Goal: Contribute content: Contribute content

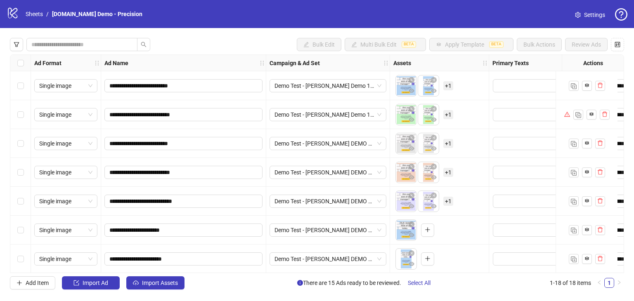
click at [30, 19] on div "logo/logo-mobile Sheets / [DOMAIN_NAME] Demo - Precision" at bounding box center [76, 14] width 139 height 15
click at [31, 15] on link "Sheets" at bounding box center [34, 13] width 21 height 9
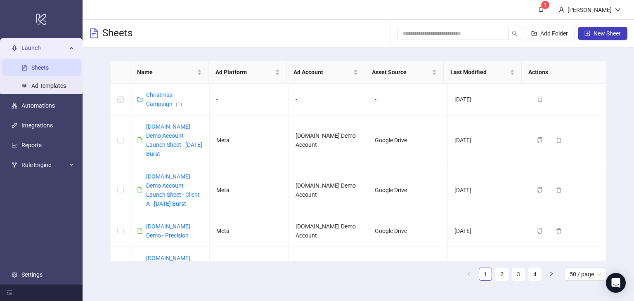
click at [66, 50] on span "Launch" at bounding box center [43, 48] width 45 height 16
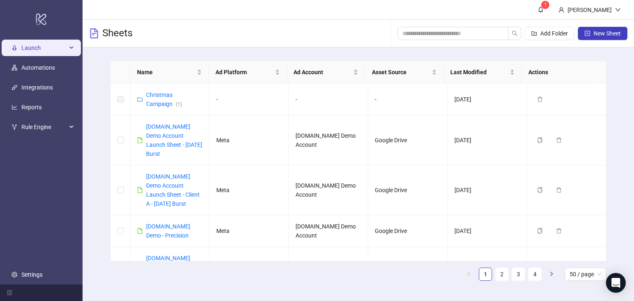
click at [37, 47] on span "Launch" at bounding box center [43, 48] width 45 height 16
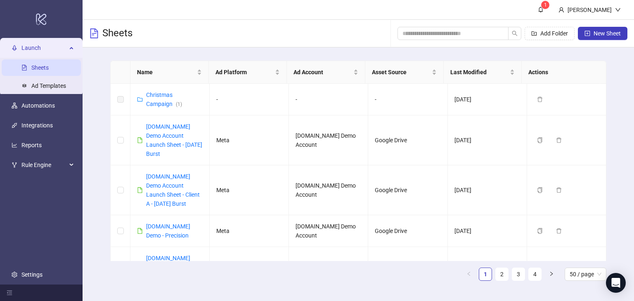
click at [42, 46] on span "Launch" at bounding box center [43, 48] width 45 height 16
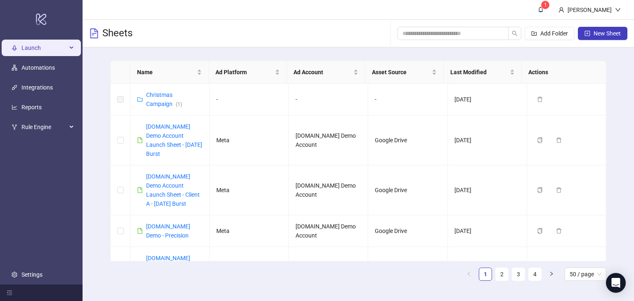
click at [59, 51] on span "Launch" at bounding box center [43, 48] width 45 height 16
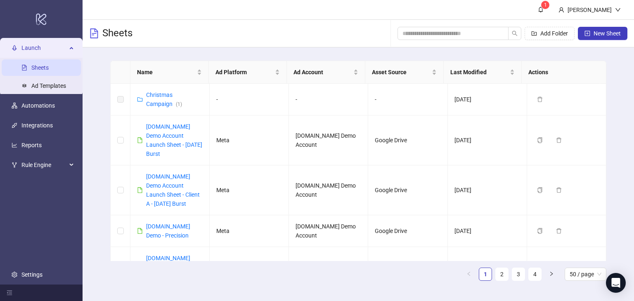
click at [38, 70] on link "Sheets" at bounding box center [39, 67] width 17 height 7
click at [71, 48] on div "Launch" at bounding box center [41, 48] width 79 height 16
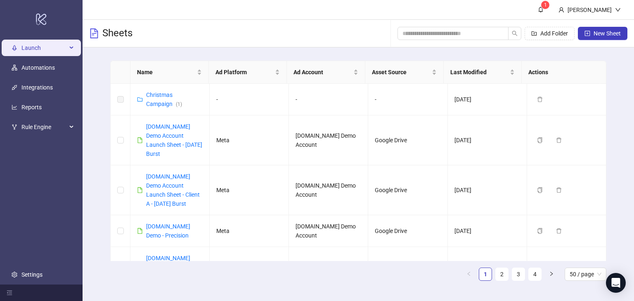
click at [38, 53] on span "Launch" at bounding box center [43, 48] width 45 height 16
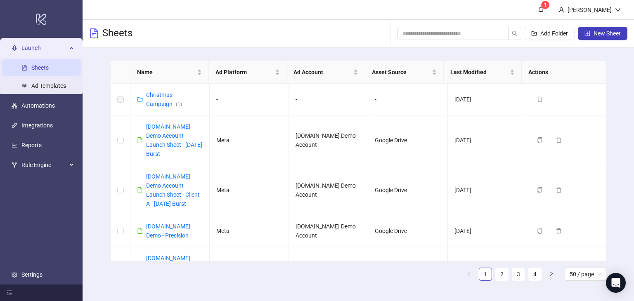
click at [175, 34] on div "Sheets Add Folder New Sheet" at bounding box center [357, 34] width 551 height 28
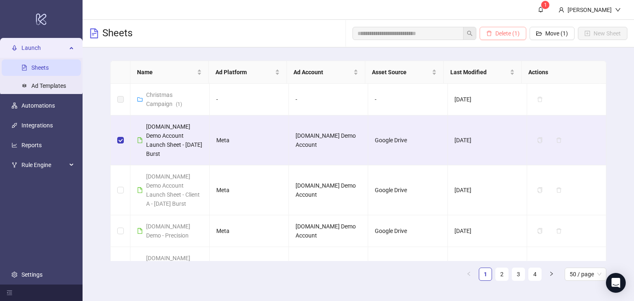
click at [502, 32] on span "Delete (1)" at bounding box center [507, 33] width 24 height 7
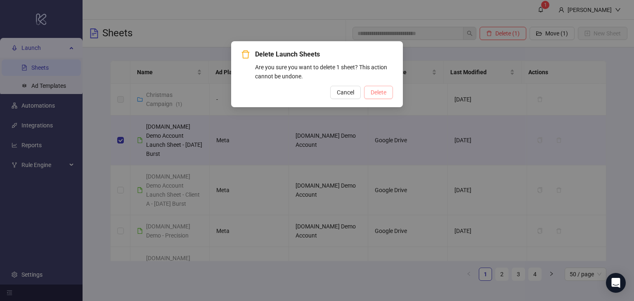
click at [367, 90] on button "Delete" at bounding box center [378, 92] width 29 height 13
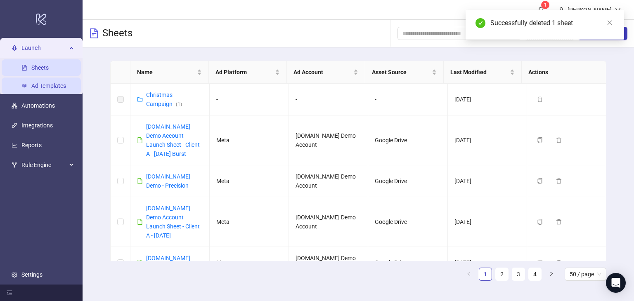
click at [38, 87] on link "Ad Templates" at bounding box center [48, 85] width 35 height 7
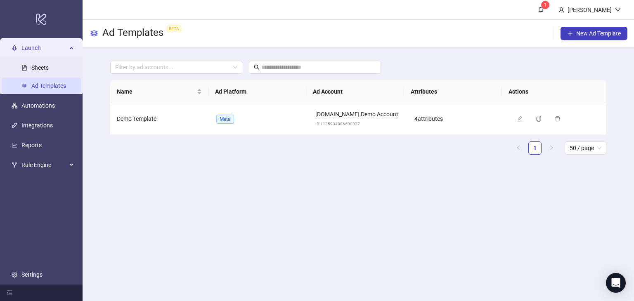
click at [74, 42] on div "Launch" at bounding box center [41, 48] width 79 height 16
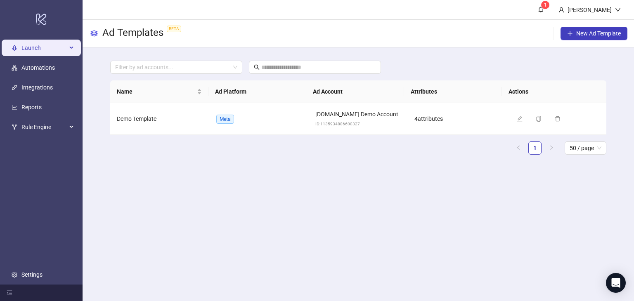
click at [41, 49] on span "Launch" at bounding box center [43, 48] width 45 height 16
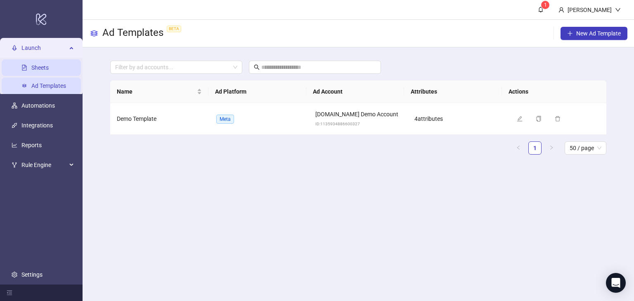
click at [36, 67] on link "Sheets" at bounding box center [39, 67] width 17 height 7
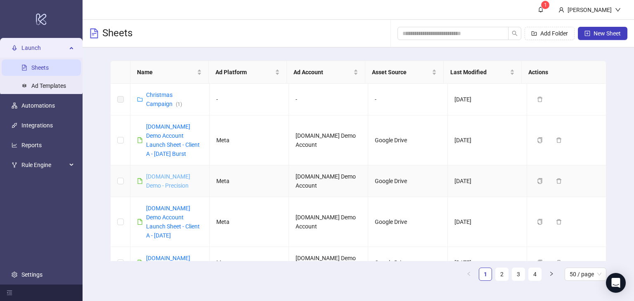
click at [159, 175] on link "[DOMAIN_NAME] Demo - Precision" at bounding box center [168, 181] width 44 height 16
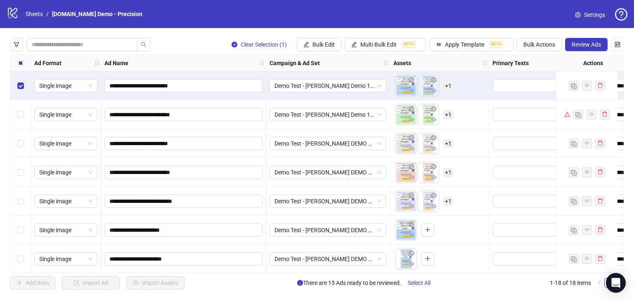
click at [18, 109] on div "Select row 2" at bounding box center [20, 114] width 21 height 29
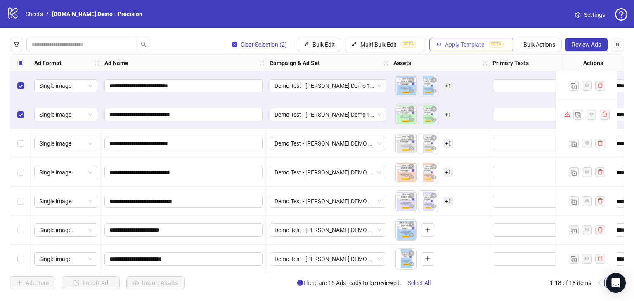
click at [452, 44] on span "Apply Template" at bounding box center [464, 44] width 39 height 7
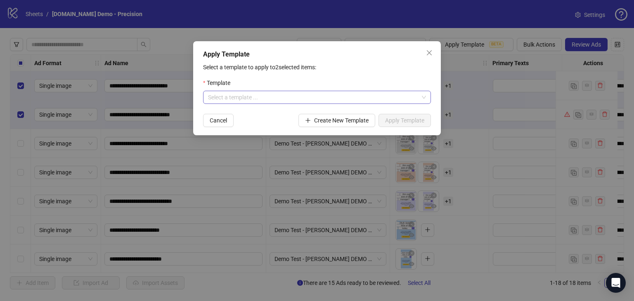
click at [256, 94] on input "search" at bounding box center [313, 97] width 210 height 12
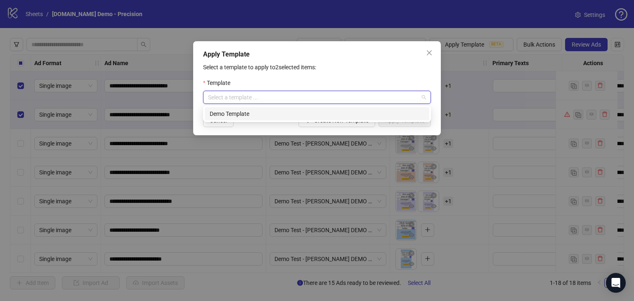
click at [251, 113] on div "Demo Template" at bounding box center [317, 113] width 214 height 9
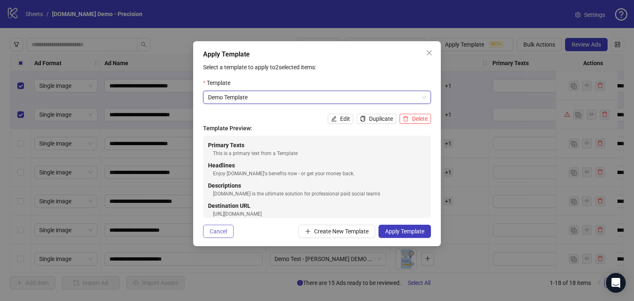
click at [215, 233] on span "Cancel" at bounding box center [218, 231] width 17 height 7
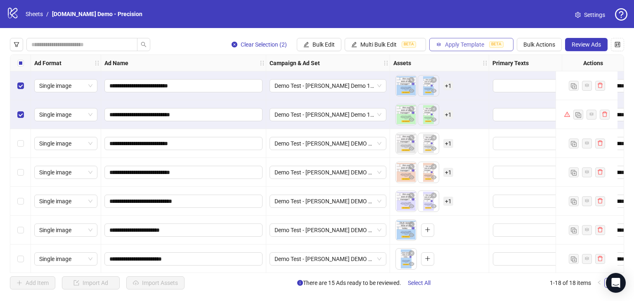
click at [460, 42] on span "Apply Template" at bounding box center [464, 44] width 39 height 7
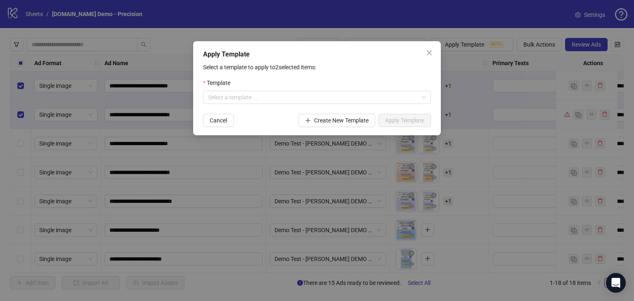
click at [223, 89] on div "Template" at bounding box center [317, 84] width 228 height 12
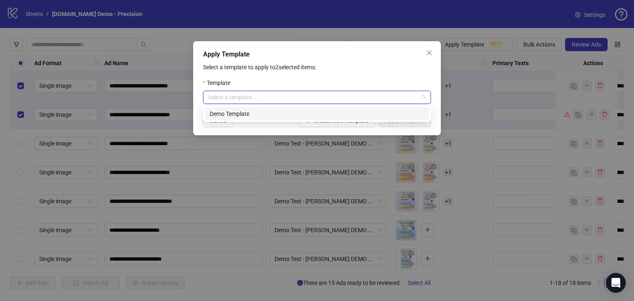
click at [222, 95] on input "search" at bounding box center [313, 97] width 210 height 12
click at [231, 116] on div "Demo Template" at bounding box center [317, 113] width 214 height 9
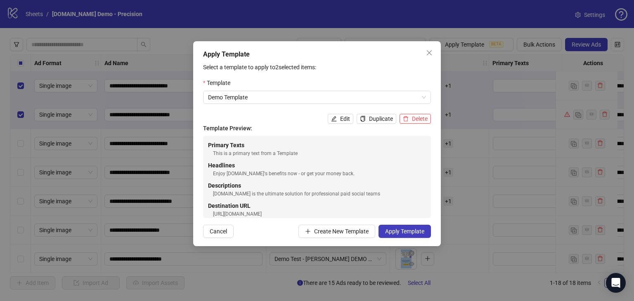
drag, startPoint x: 276, startPoint y: 207, endPoint x: 217, endPoint y: 136, distance: 92.8
click at [217, 136] on div "Primary Texts This is a primary text from a Template Headlines Enjoy [DOMAIN_NA…" at bounding box center [317, 177] width 228 height 82
click at [243, 174] on div "Enjoy [DOMAIN_NAME]'s benefits now - or get your money back." at bounding box center [319, 174] width 213 height 8
click at [266, 174] on div "Enjoy [DOMAIN_NAME]'s benefits now - or get your money back." at bounding box center [319, 174] width 213 height 8
click at [389, 231] on span "Apply Template" at bounding box center [404, 231] width 39 height 7
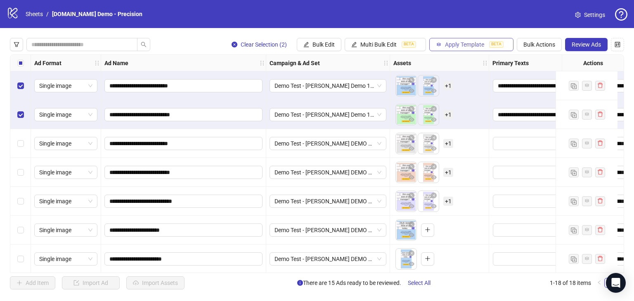
click at [464, 42] on span "Apply Template" at bounding box center [464, 44] width 39 height 7
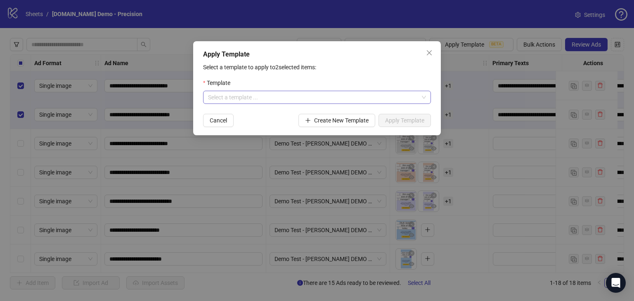
click at [221, 94] on input "search" at bounding box center [313, 97] width 210 height 12
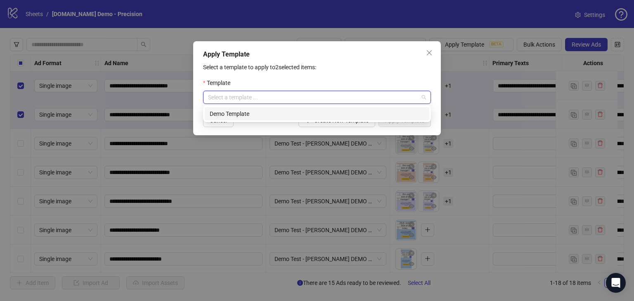
click at [267, 130] on div "Apply Template Select a template to apply to 2 selected items: Template Select …" at bounding box center [316, 88] width 247 height 94
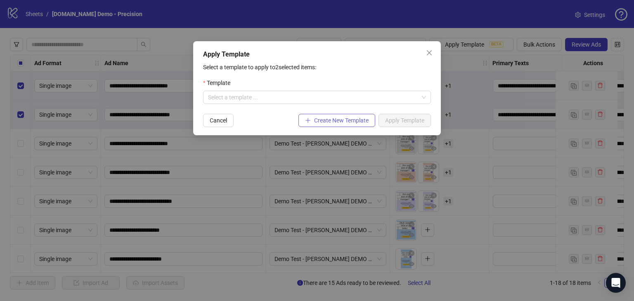
click at [334, 122] on span "Create New Template" at bounding box center [341, 120] width 54 height 7
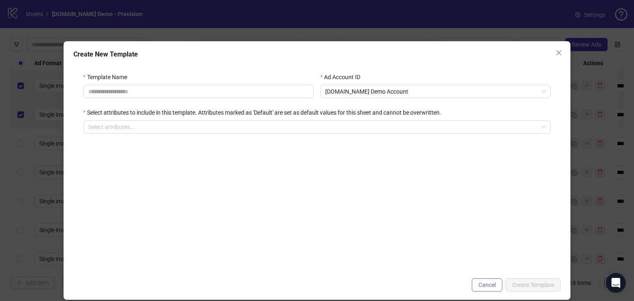
click at [471, 282] on button "Cancel" at bounding box center [486, 284] width 31 height 13
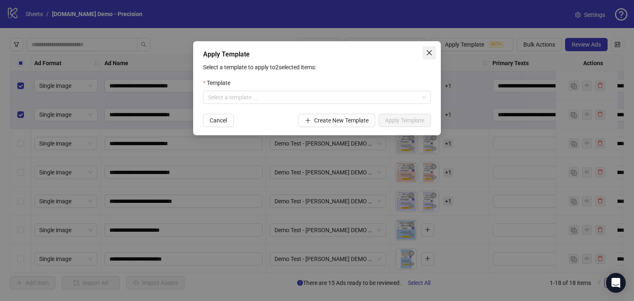
click at [429, 52] on icon "close" at bounding box center [428, 52] width 5 height 5
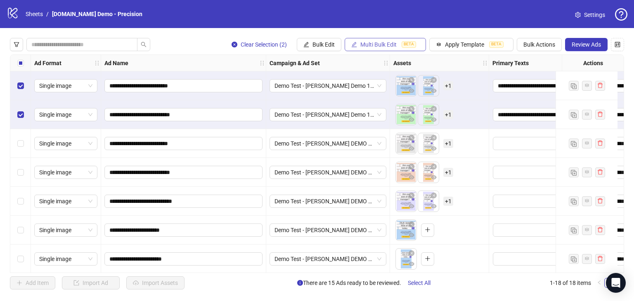
click at [372, 44] on span "Multi Bulk Edit" at bounding box center [378, 44] width 36 height 7
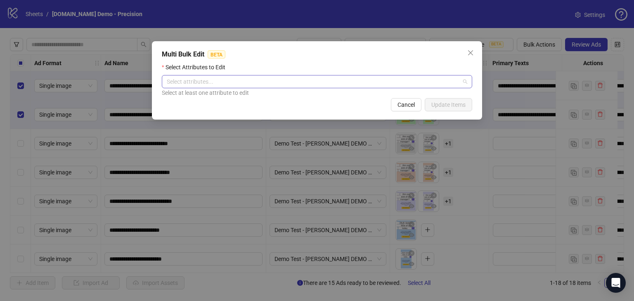
click at [272, 79] on div at bounding box center [312, 82] width 298 height 12
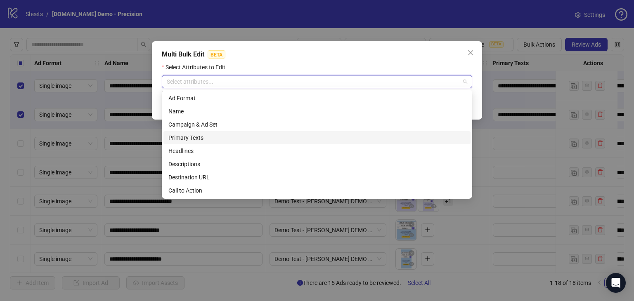
click at [179, 141] on div "Primary Texts" at bounding box center [316, 137] width 297 height 9
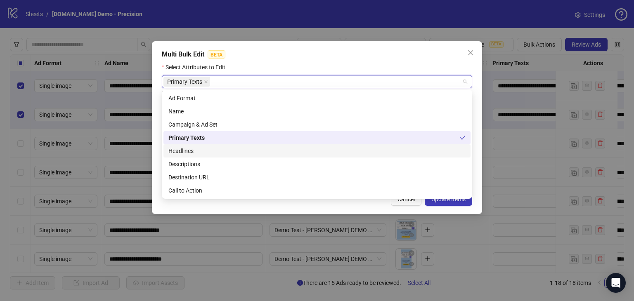
click at [181, 153] on div "Headlines" at bounding box center [316, 150] width 297 height 9
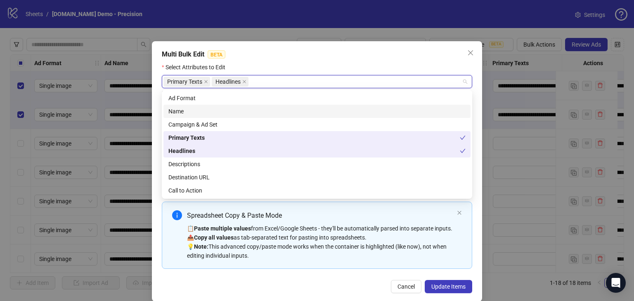
click at [179, 112] on div "Name" at bounding box center [316, 111] width 297 height 9
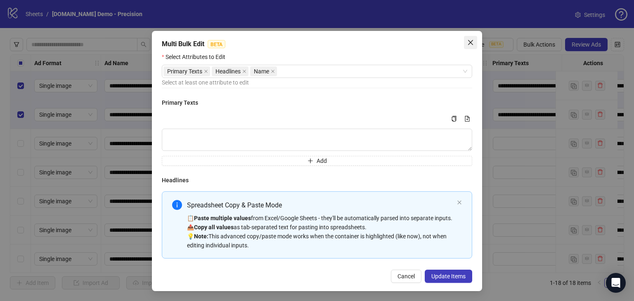
click at [468, 42] on icon "close" at bounding box center [470, 42] width 5 height 5
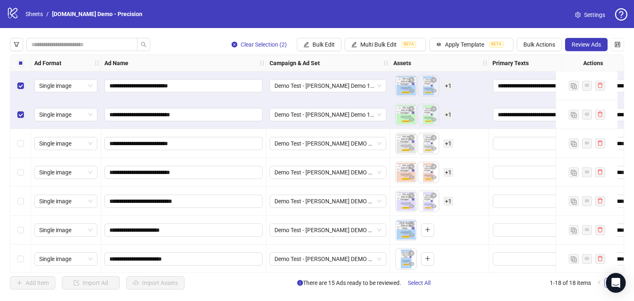
click at [442, 14] on div "logo/logo-mobile Sheets / [DOMAIN_NAME] Demo - Precision Settings" at bounding box center [317, 14] width 620 height 15
click at [33, 14] on link "Sheets" at bounding box center [34, 13] width 21 height 9
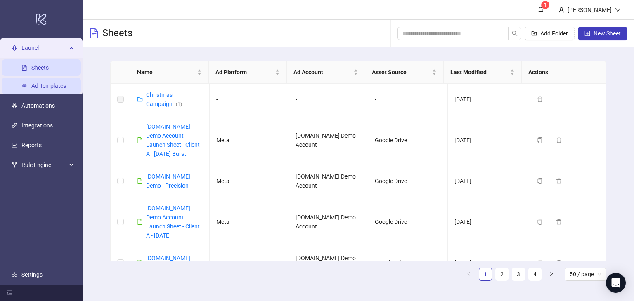
click at [40, 87] on link "Ad Templates" at bounding box center [48, 85] width 35 height 7
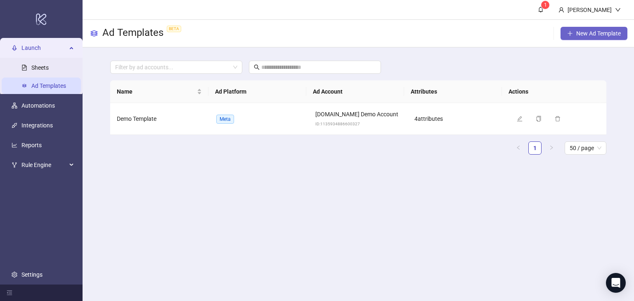
click at [591, 37] on button "New Ad Template" at bounding box center [593, 33] width 67 height 13
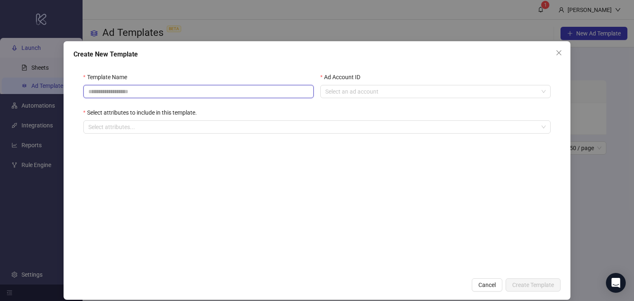
click at [130, 88] on input "Template Name" at bounding box center [198, 91] width 230 height 13
drag, startPoint x: 334, startPoint y: 186, endPoint x: 330, endPoint y: 164, distance: 22.3
click at [334, 185] on form "Template Name Ad Account ID Select an ad account Select attributes to include i…" at bounding box center [316, 168] width 487 height 211
click at [340, 89] on input "Ad Account ID" at bounding box center [431, 91] width 213 height 12
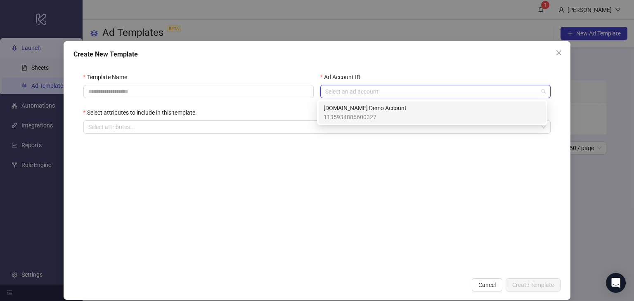
click at [228, 203] on form "Template Name Ad Account ID Select an ad account Select attributes to include i…" at bounding box center [316, 168] width 487 height 211
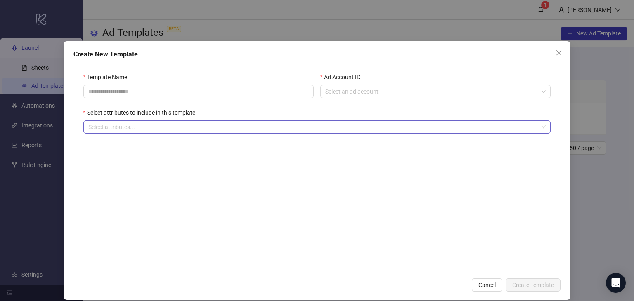
click at [102, 122] on div at bounding box center [312, 127] width 455 height 12
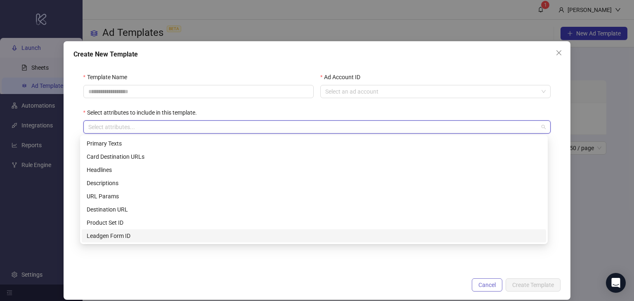
click at [482, 285] on span "Cancel" at bounding box center [486, 285] width 17 height 7
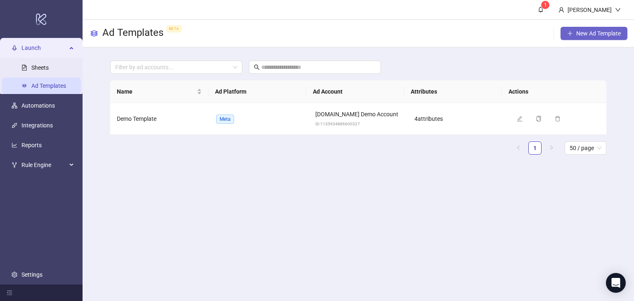
click at [579, 36] on span "New Ad Template" at bounding box center [598, 33] width 45 height 7
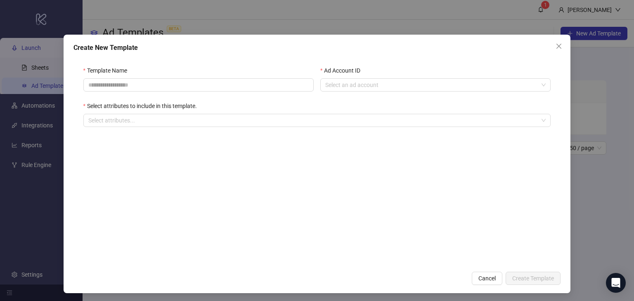
scroll to position [8, 0]
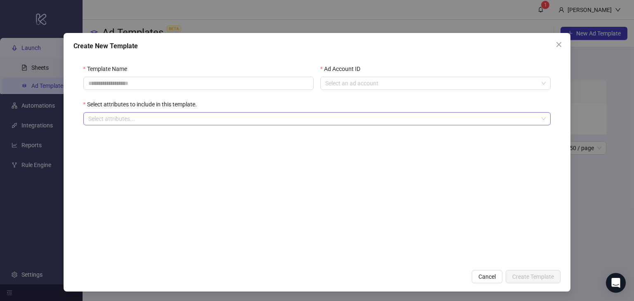
click at [167, 113] on div at bounding box center [312, 119] width 455 height 12
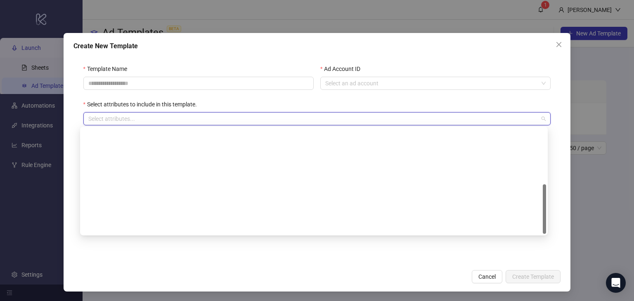
scroll to position [119, 0]
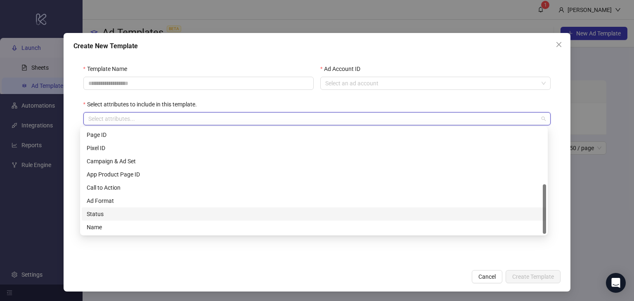
click at [599, 201] on div "Create New Template Template Name Ad Account ID Select an ad account Select att…" at bounding box center [317, 150] width 634 height 301
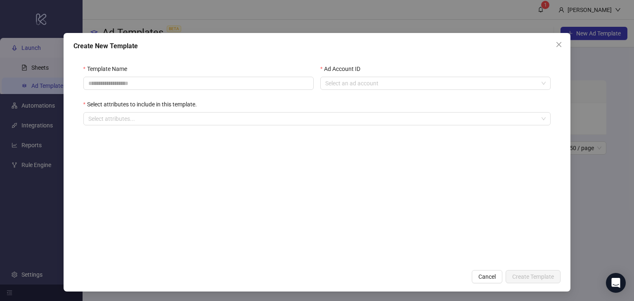
scroll to position [0, 0]
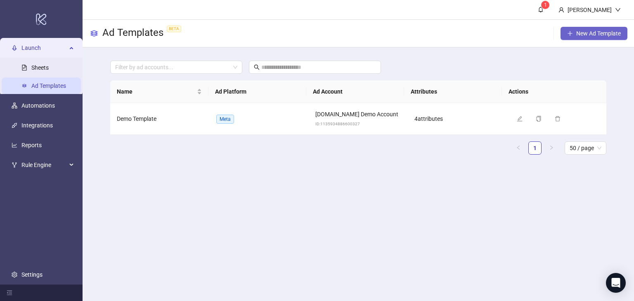
click at [576, 34] on span "New Ad Template" at bounding box center [598, 33] width 45 height 7
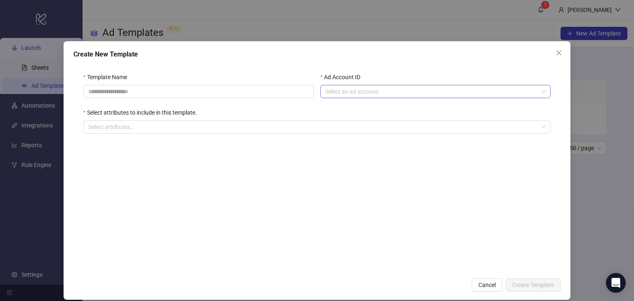
click at [351, 92] on input "Ad Account ID" at bounding box center [431, 91] width 213 height 12
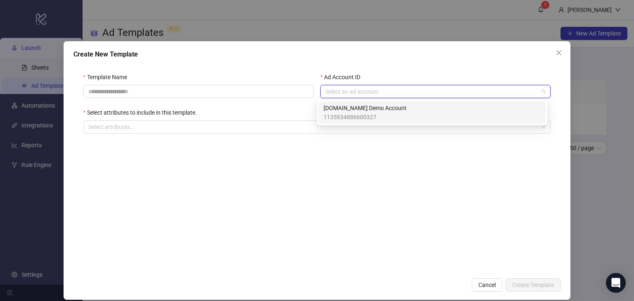
click at [229, 103] on div "Template Name" at bounding box center [198, 90] width 237 height 35
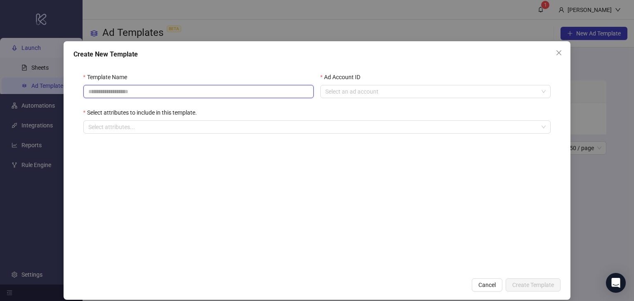
click at [219, 93] on input "Template Name" at bounding box center [198, 91] width 230 height 13
click at [97, 170] on form "Template Name Ad Account ID Select an ad account Select attributes to include i…" at bounding box center [316, 168] width 487 height 211
click at [480, 285] on span "Cancel" at bounding box center [486, 285] width 17 height 7
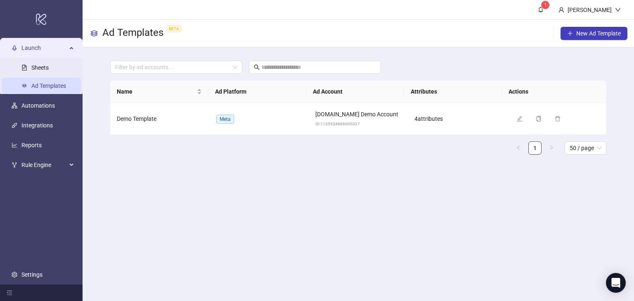
click at [417, 218] on main "1 [PERSON_NAME] Demo Ad Templates BETA New Ad Template Filter by ad accounts...…" at bounding box center [357, 150] width 551 height 301
click at [64, 49] on span "Launch" at bounding box center [43, 48] width 45 height 16
